Goal: Information Seeking & Learning: Learn about a topic

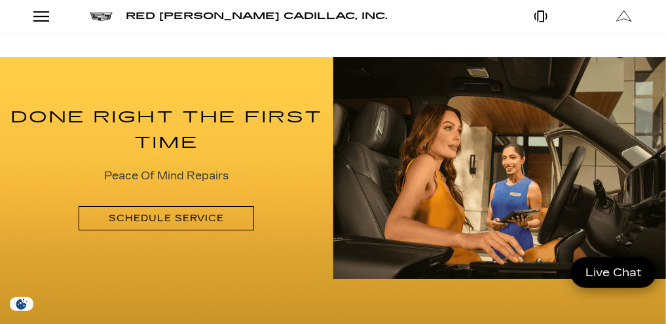
scroll to position [1424, 0]
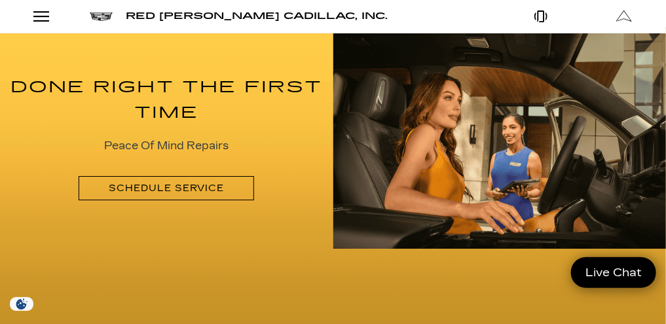
click at [0, 0] on button "Show More" at bounding box center [0, 0] width 0 height 0
click at [0, 0] on link "Courtesy Transportation Vehicles" at bounding box center [0, 0] width 0 height 0
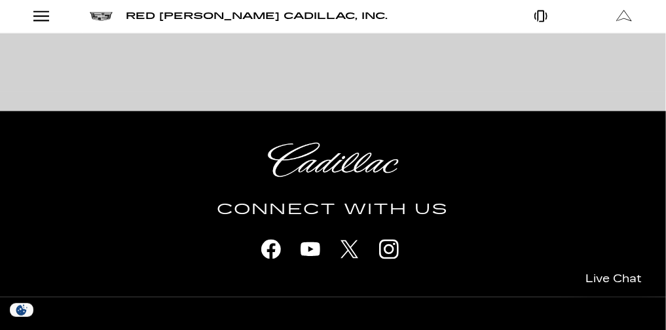
drag, startPoint x: 665, startPoint y: 151, endPoint x: 665, endPoint y: 89, distance: 62.2
click at [665, 111] on div "Connect With Us" at bounding box center [333, 203] width 666 height 185
click at [0, 0] on button "Show More" at bounding box center [0, 0] width 0 height 0
click at [0, 0] on link "View Certified Pre-Owned Vehicles" at bounding box center [0, 0] width 0 height 0
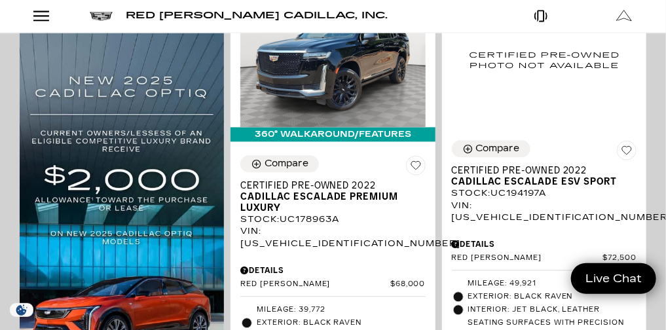
scroll to position [836, 0]
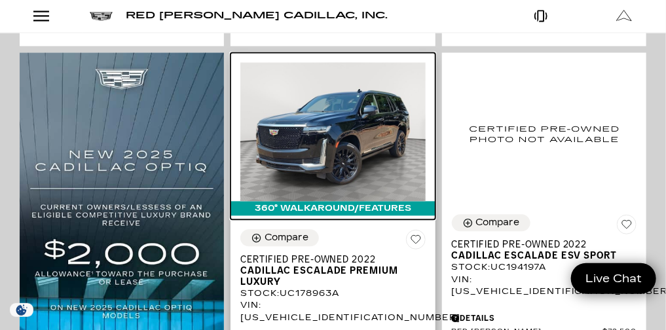
click at [410, 143] on img at bounding box center [332, 131] width 185 height 139
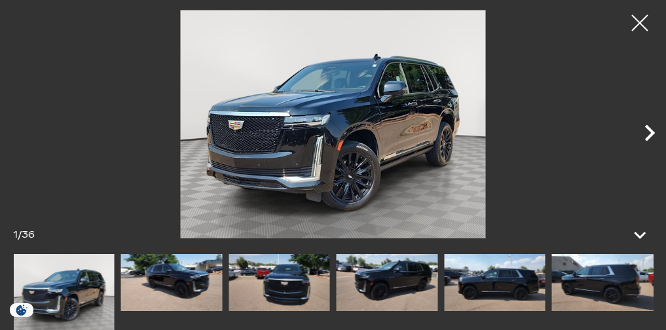
scroll to position [73, 0]
click at [650, 128] on icon "Next" at bounding box center [650, 132] width 10 height 16
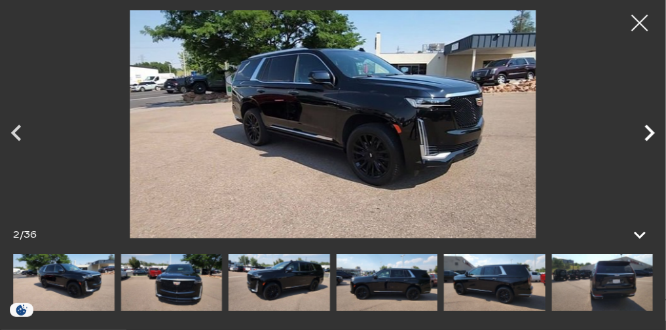
click at [650, 128] on icon "Next" at bounding box center [650, 132] width 10 height 16
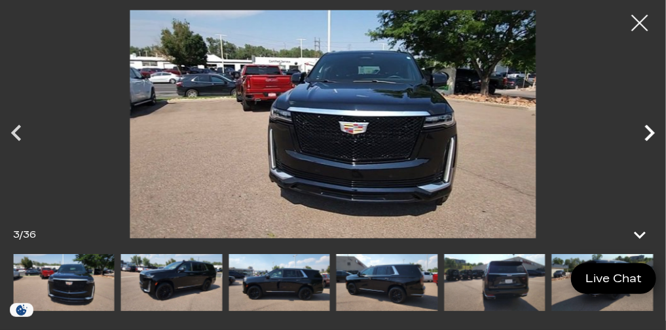
scroll to position [0, 0]
click at [650, 128] on icon "Next" at bounding box center [650, 132] width 10 height 16
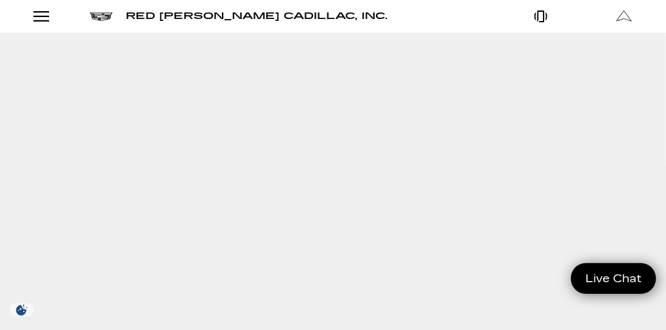
click at [0, 0] on button "Show More" at bounding box center [0, 0] width 0 height 0
click at [0, 0] on link "Show New" at bounding box center [0, 0] width 0 height 0
click at [0, 0] on link "OPTIQ" at bounding box center [0, 0] width 0 height 0
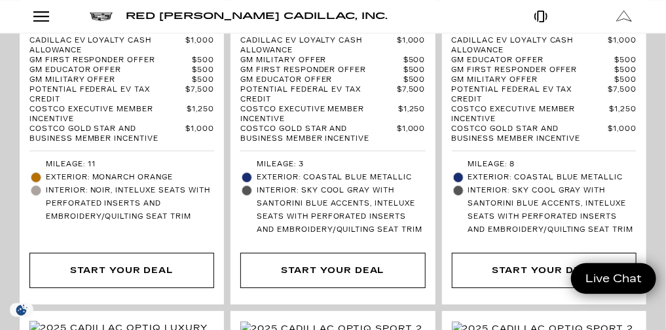
scroll to position [2893, 0]
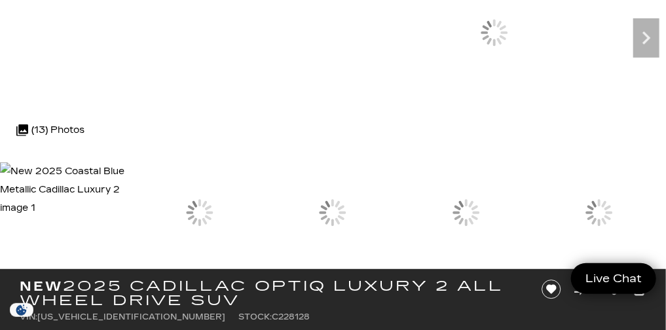
scroll to position [105, 0]
